Goal: Transaction & Acquisition: Register for event/course

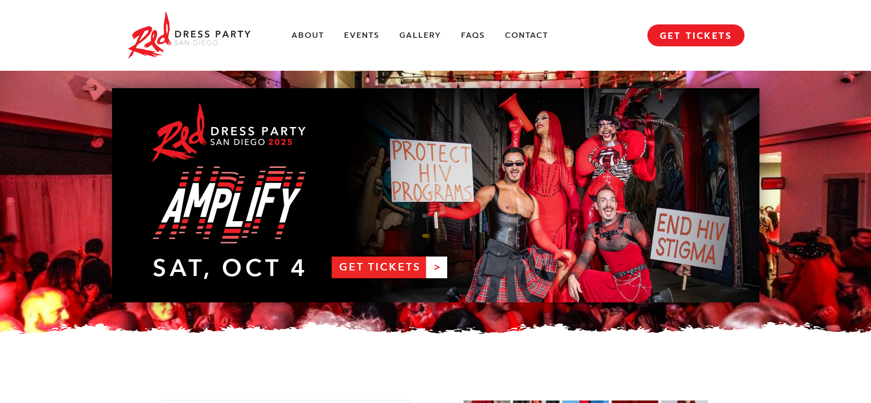
click at [317, 28] on div "About Events Gallery FAQs Contact MENU GET TICKETS" at bounding box center [436, 35] width 618 height 71
click at [357, 38] on link "Events" at bounding box center [361, 35] width 35 height 10
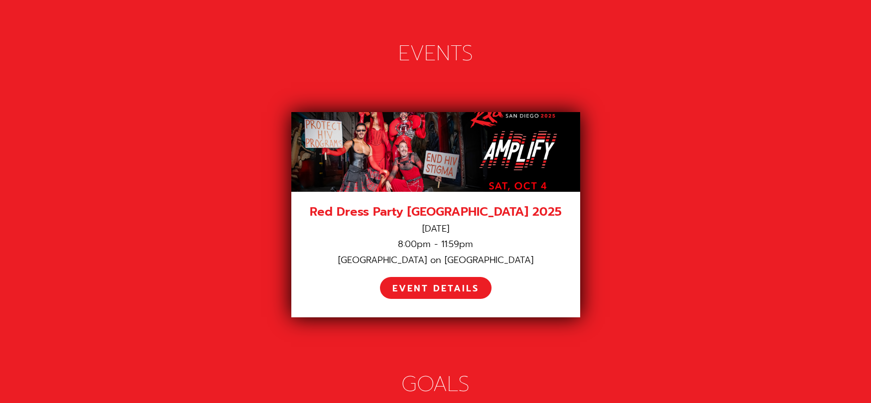
scroll to position [1374, 0]
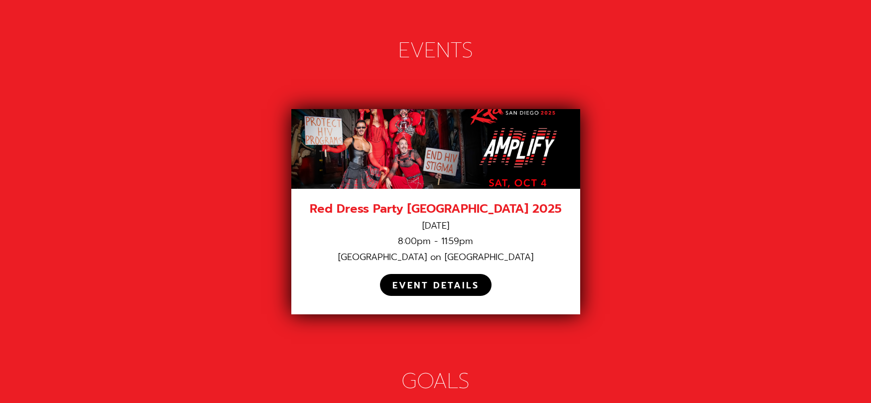
click at [425, 280] on div "EVENT DETAILS" at bounding box center [435, 285] width 87 height 11
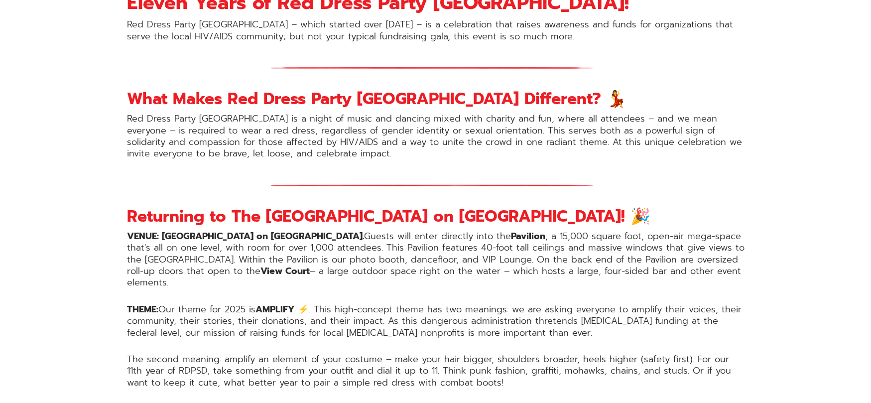
scroll to position [747, 0]
